Goal: Find specific page/section

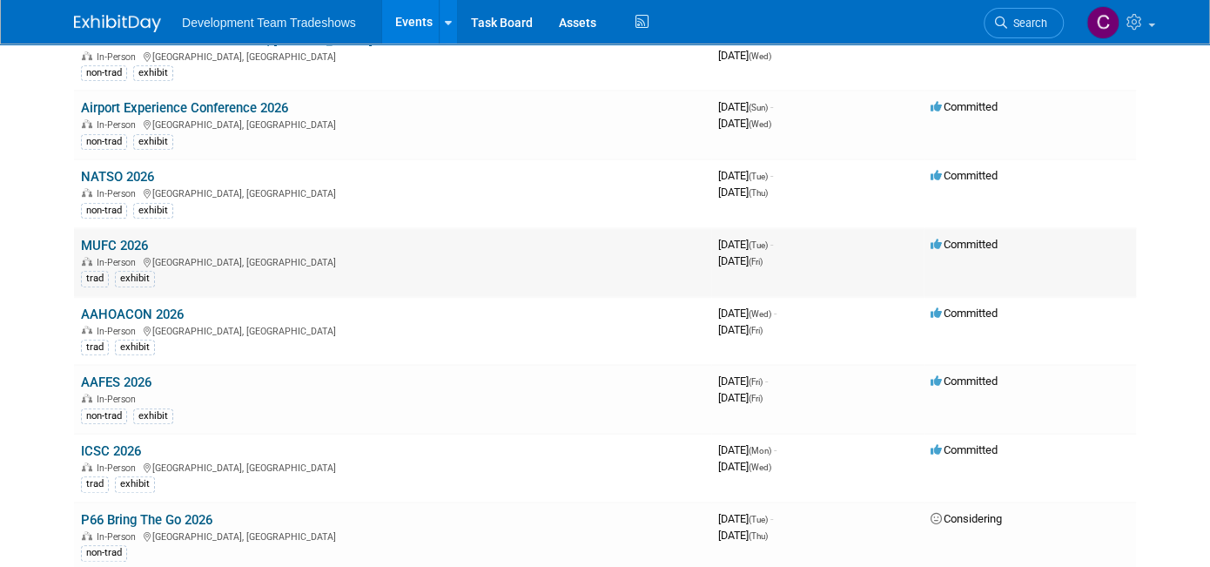
scroll to position [389, 0]
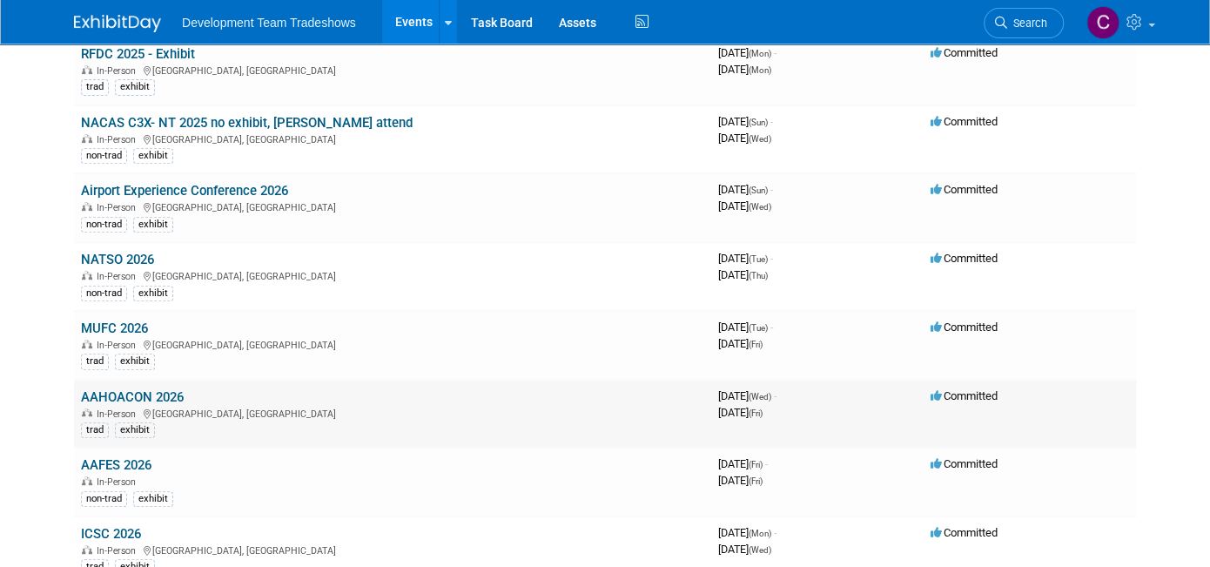
click at [113, 389] on link "AAHOACON 2026" at bounding box center [132, 397] width 103 height 16
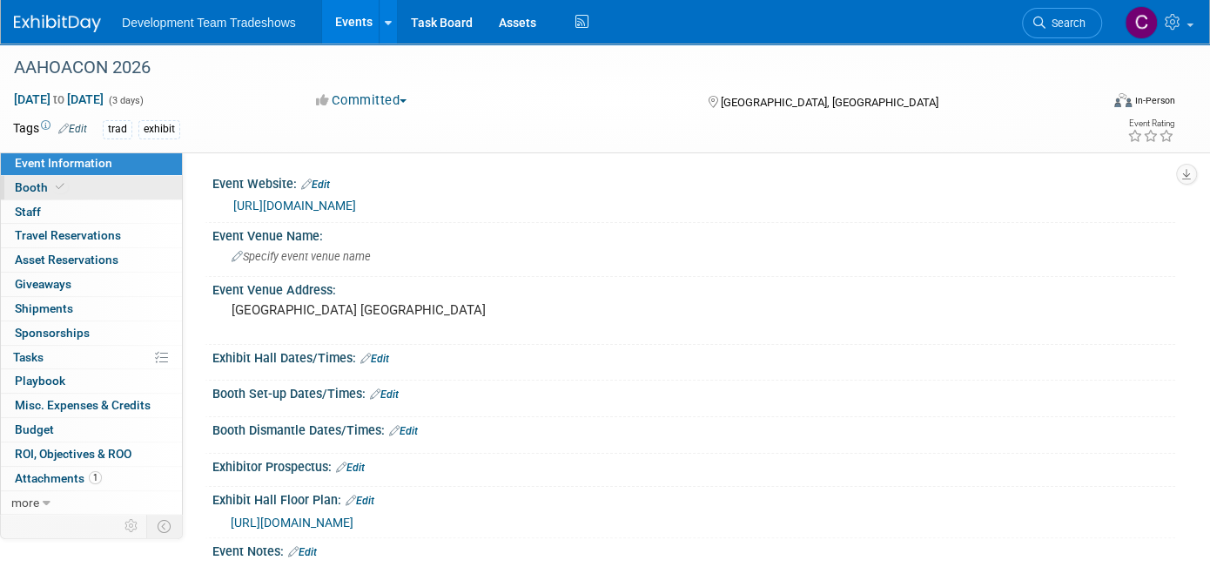
click at [28, 184] on span "Booth" at bounding box center [41, 187] width 53 height 14
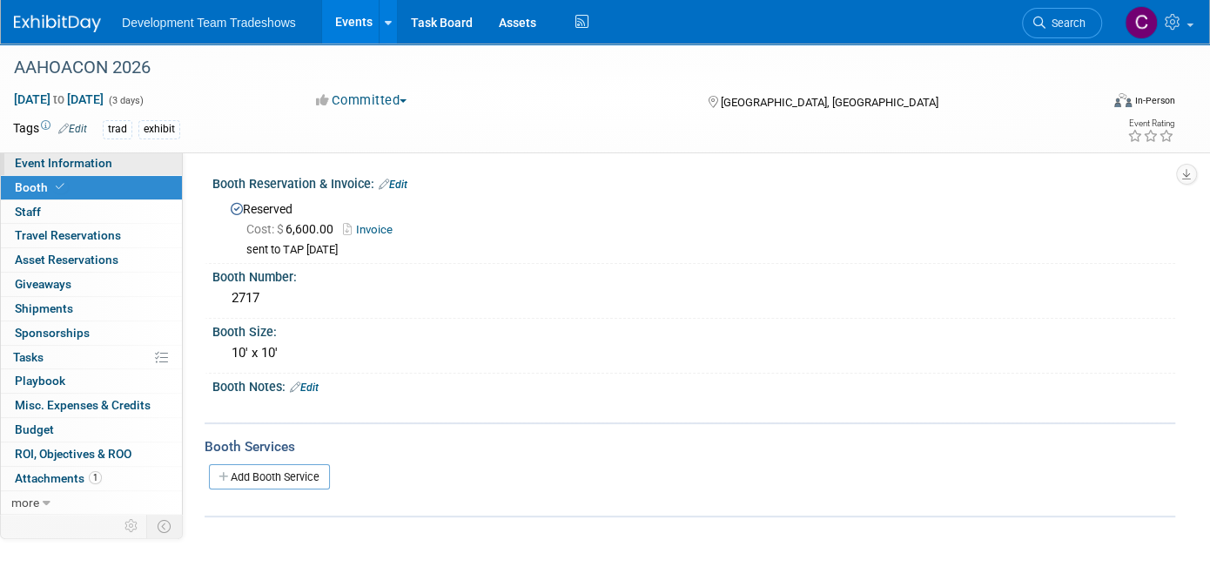
click at [50, 157] on span "Event Information" at bounding box center [64, 163] width 98 height 14
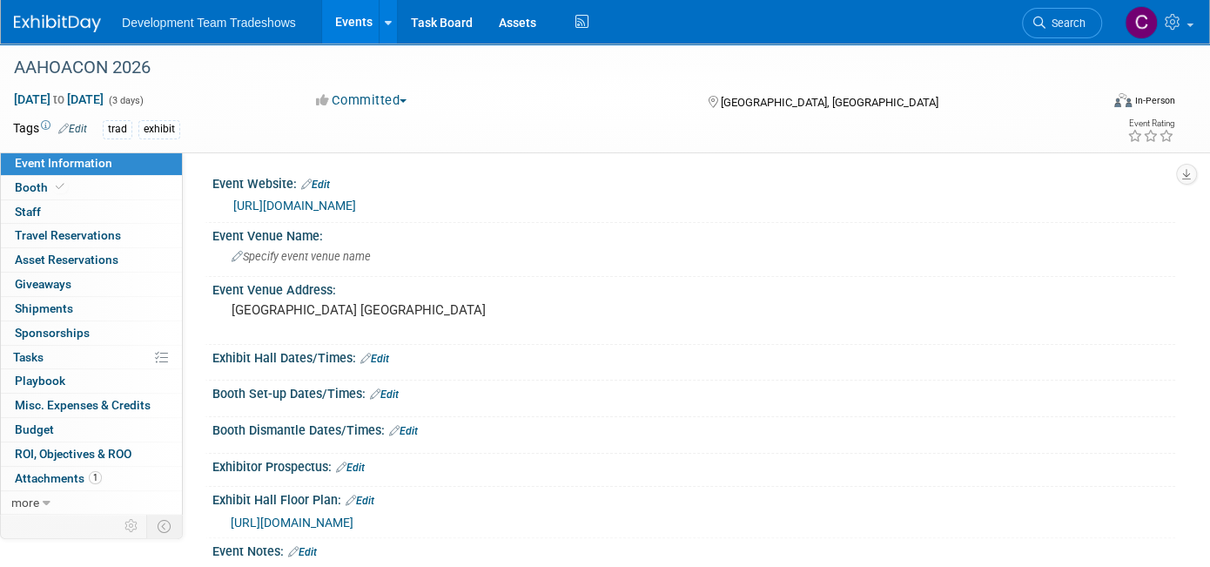
click at [359, 16] on link "Events" at bounding box center [354, 22] width 64 height 44
